Goal: Find specific page/section: Find specific page/section

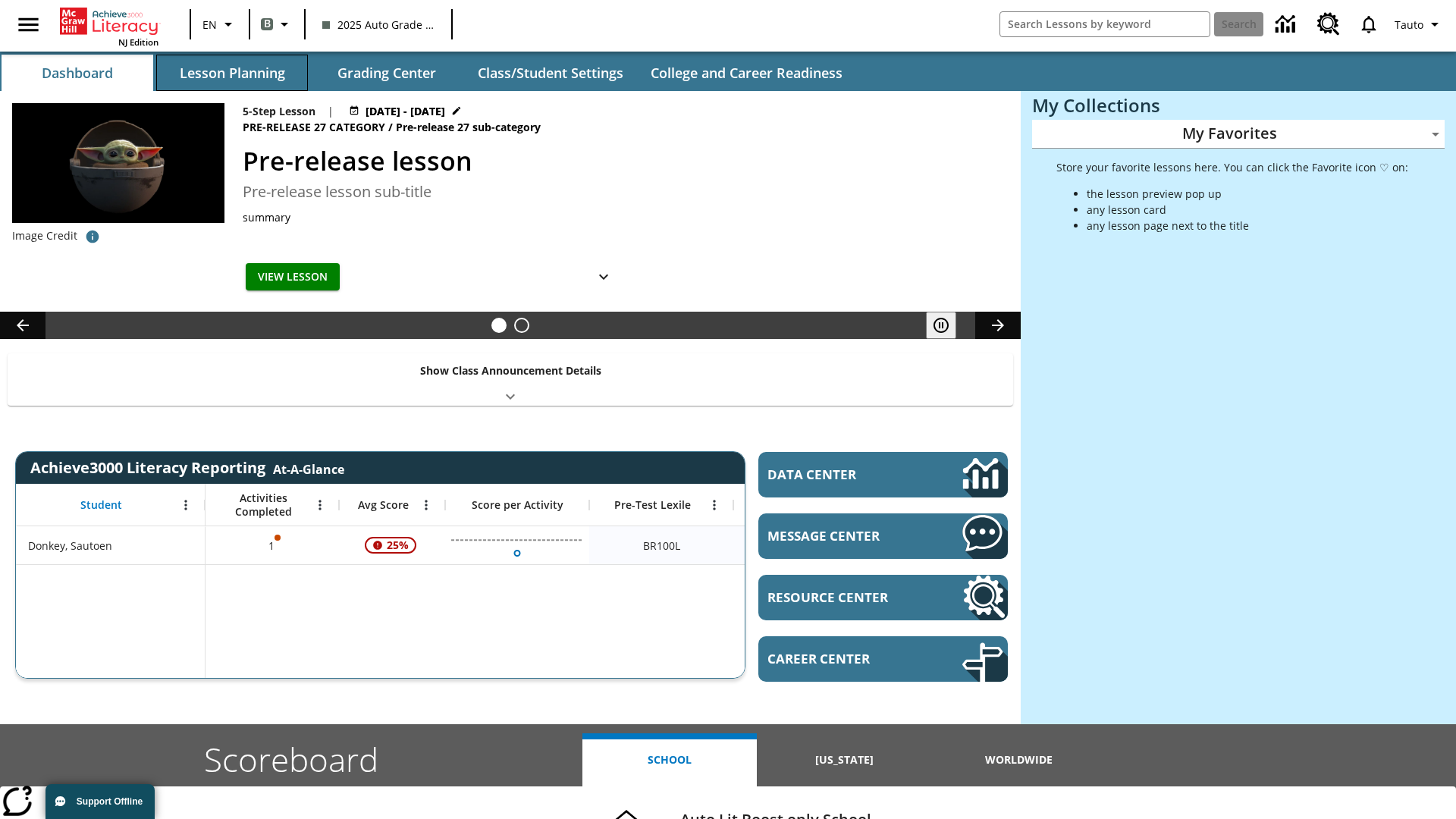
click at [232, 72] on button "Lesson Planning" at bounding box center [232, 72] width 152 height 36
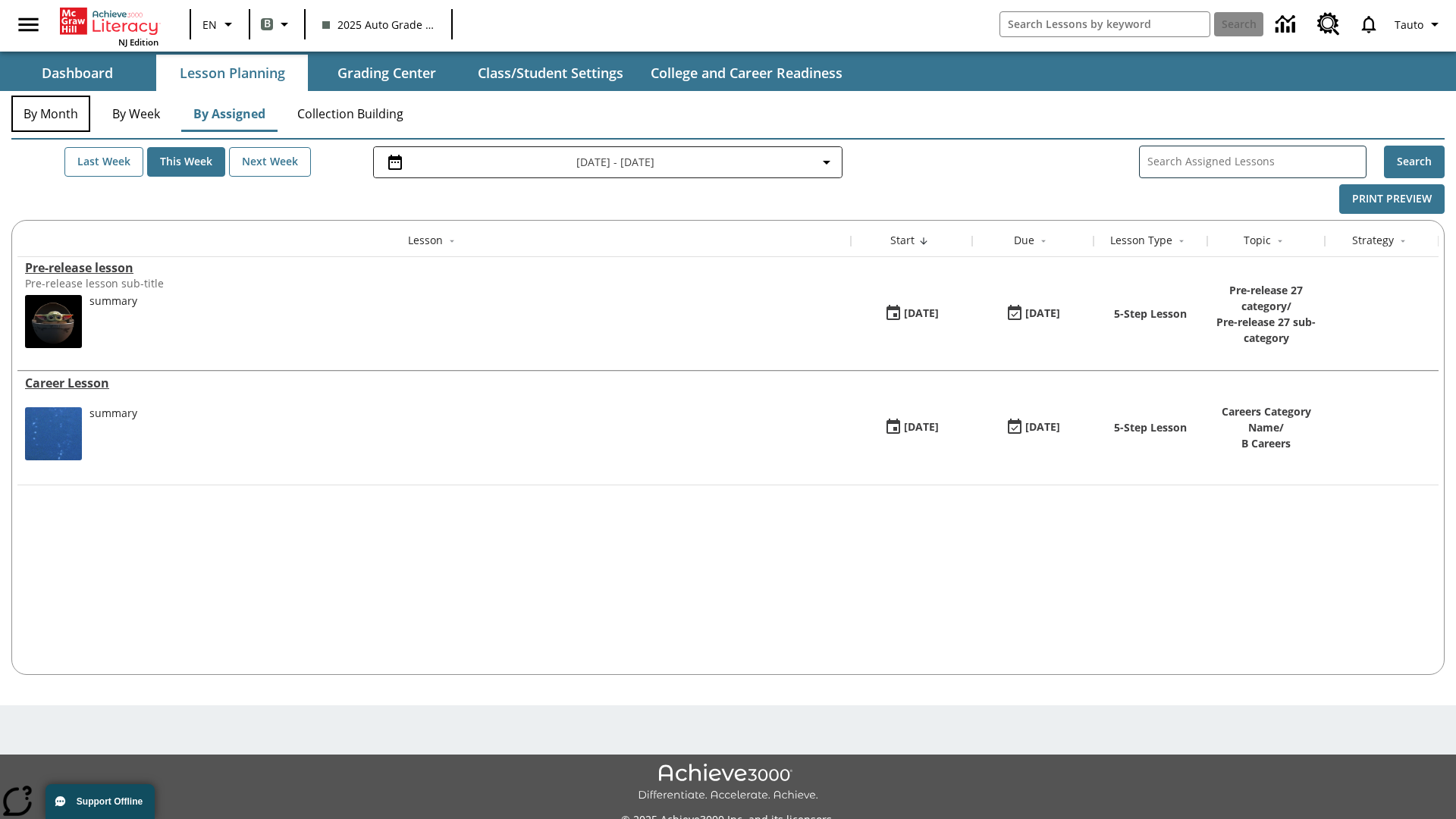
click at [51, 114] on button "By Month" at bounding box center [50, 113] width 79 height 36
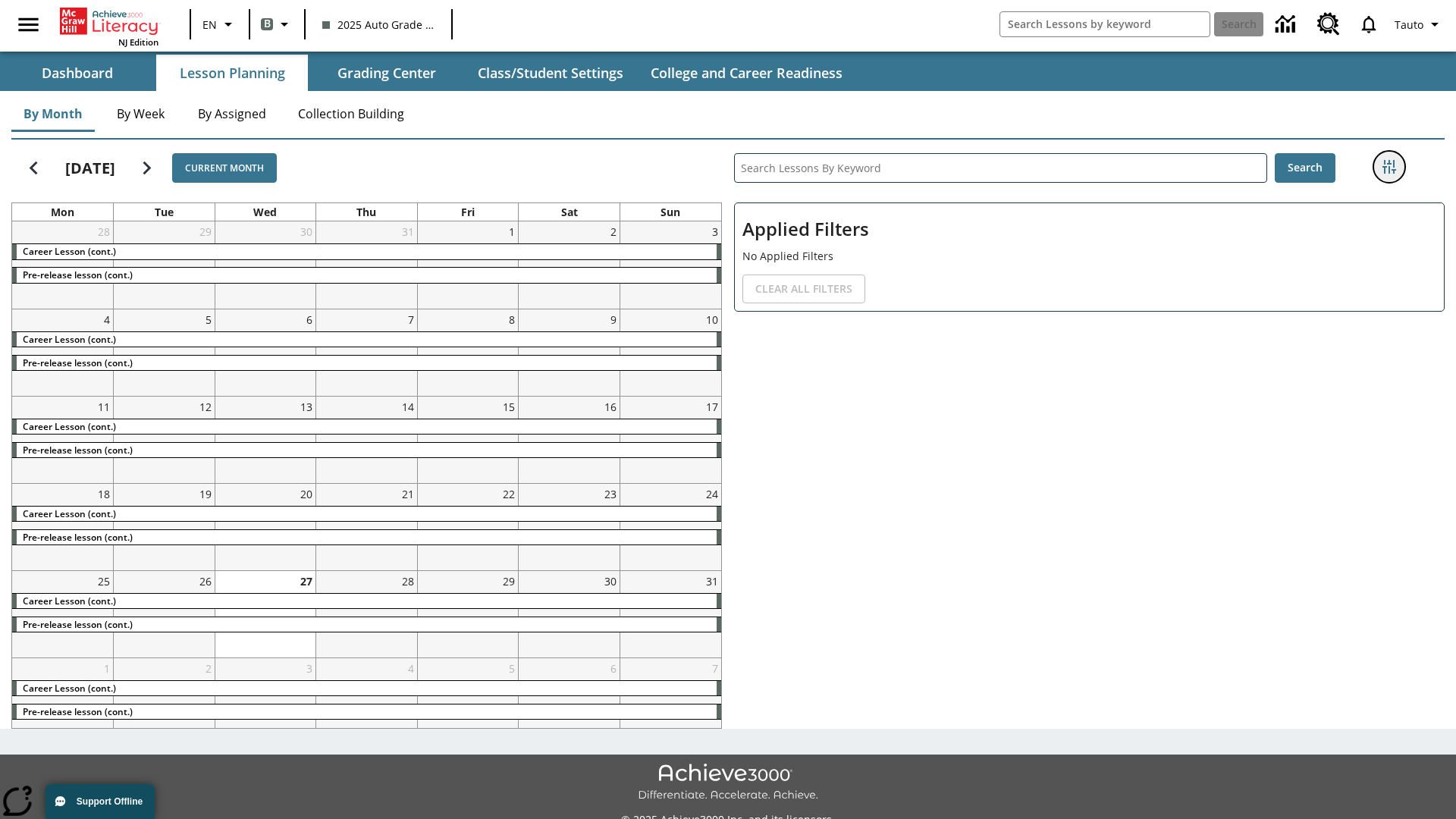
click at [1388, 167] on icon "Filters Side menu" at bounding box center [1389, 167] width 14 height 14
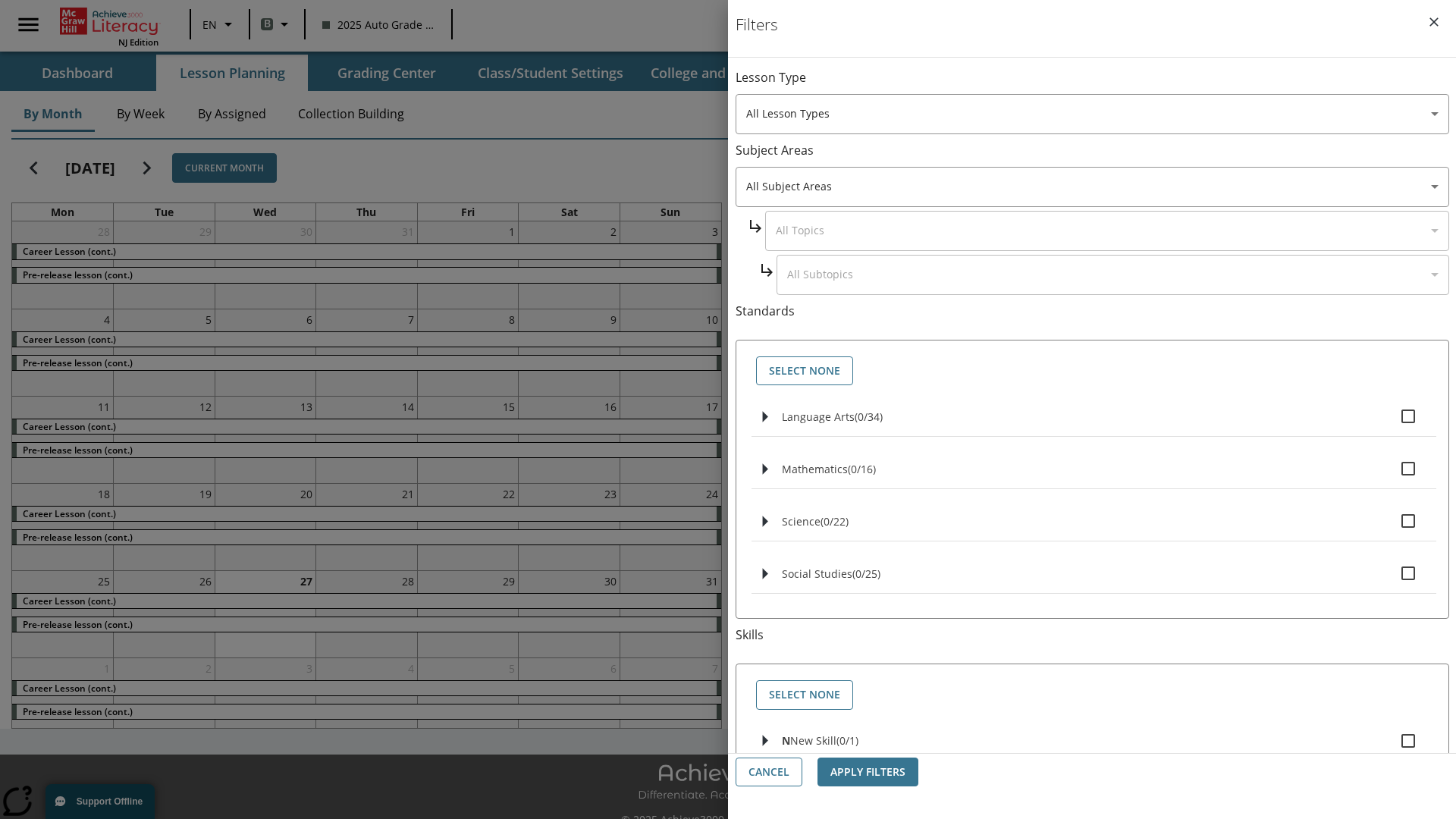
click at [1092, 539] on body "Skip to main content NJ Edition EN B 2025 Auto Grade 1 B Search 0 Tauto Dashboa…" at bounding box center [728, 426] width 1456 height 852
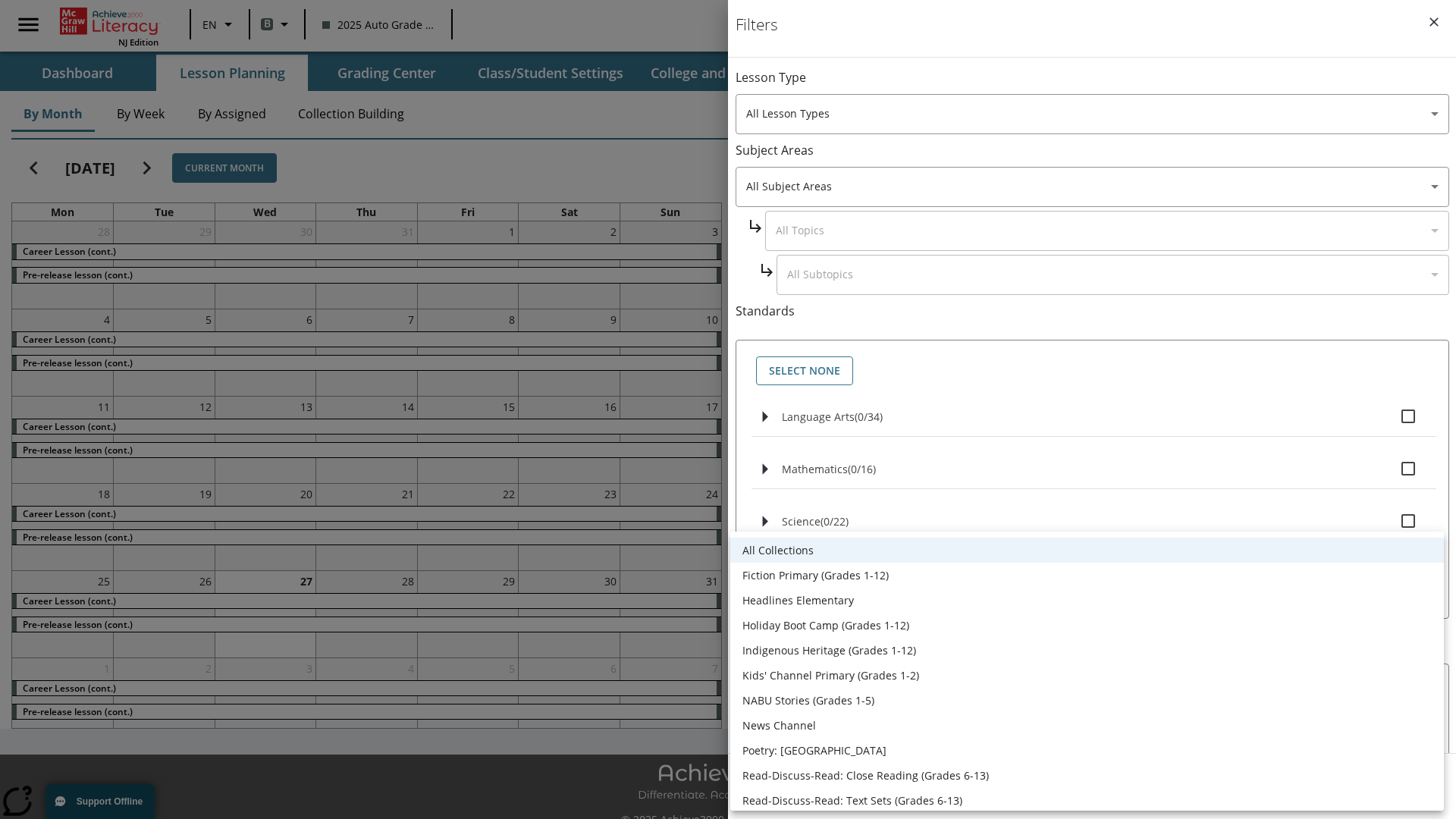
scroll to position [631, 0]
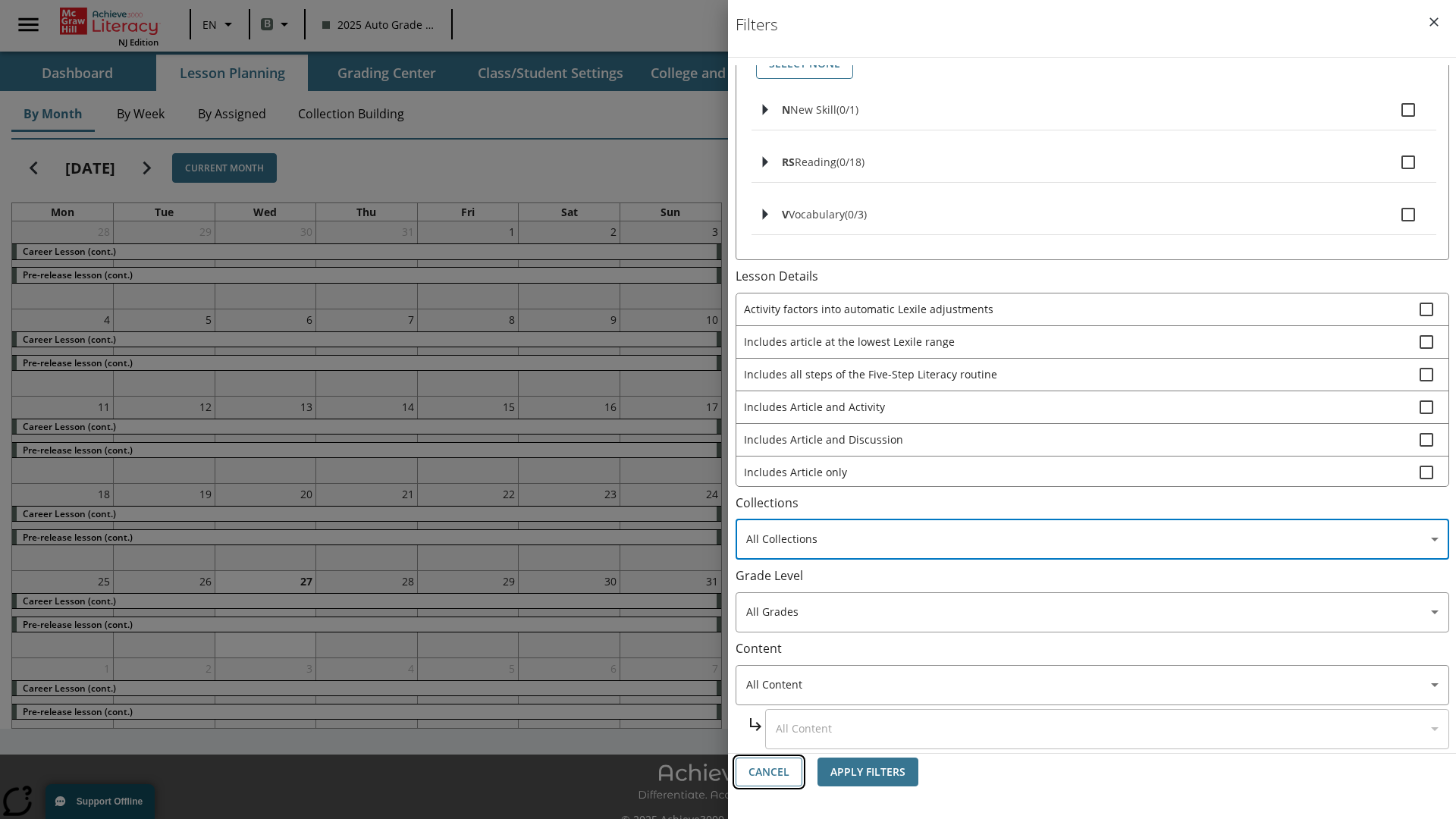
click at [769, 772] on button "Cancel" at bounding box center [769, 773] width 67 height 30
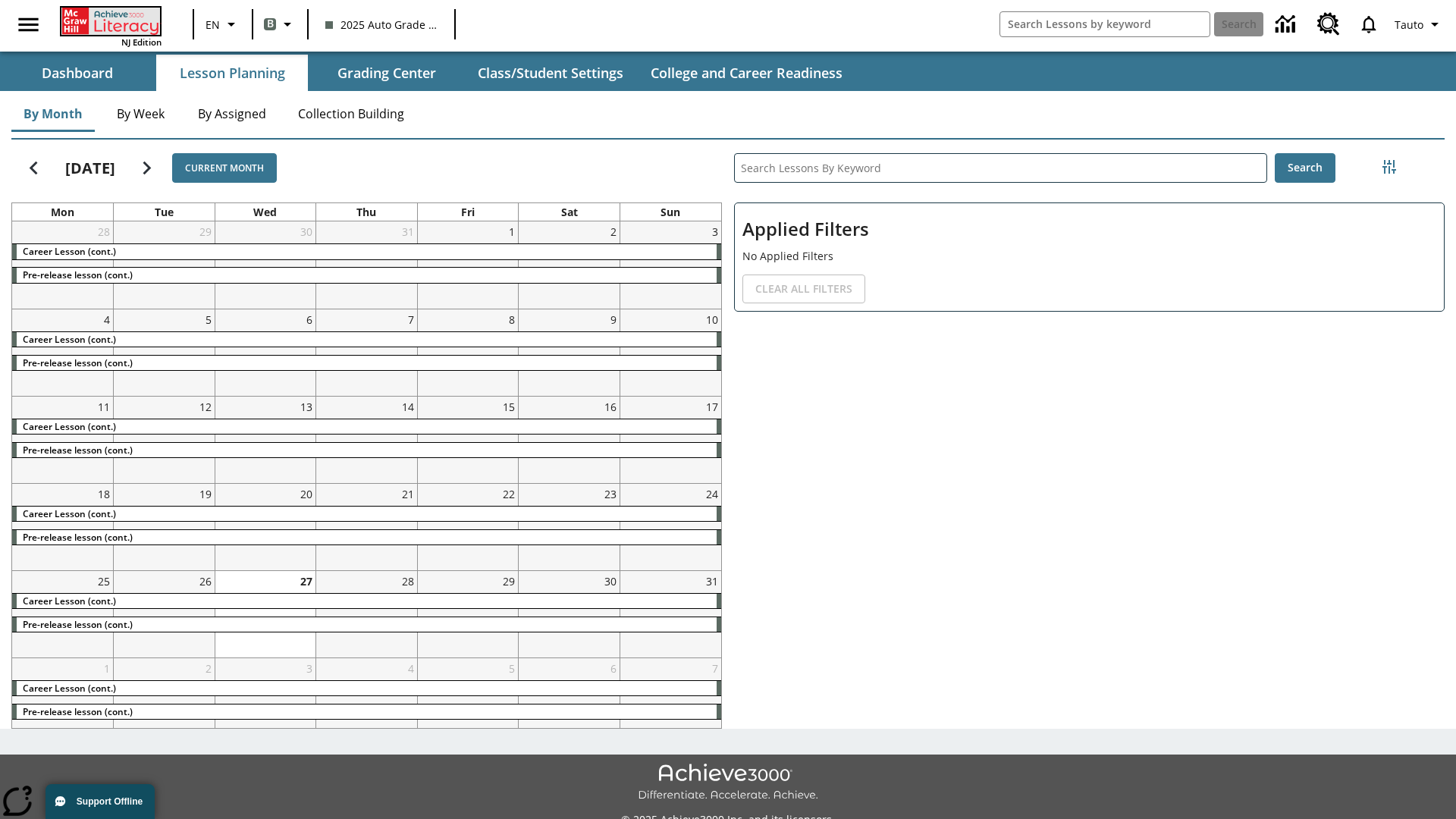
click at [109, 20] on icon "Home" at bounding box center [111, 20] width 101 height 27
